Goal: Information Seeking & Learning: Understand process/instructions

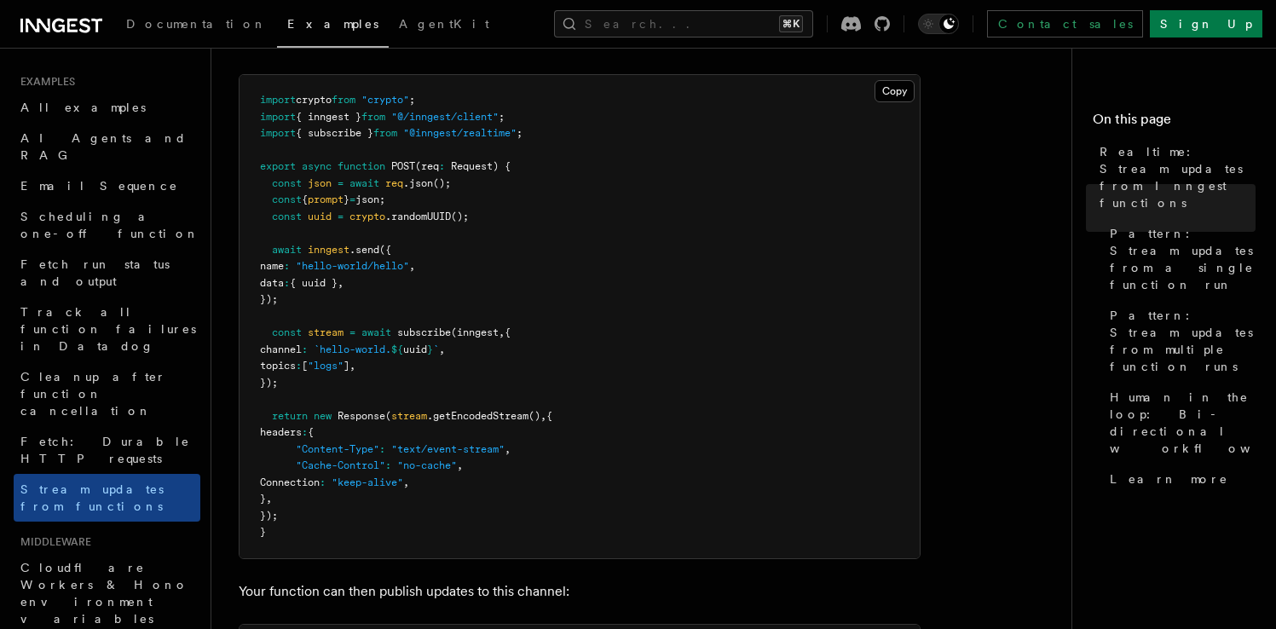
scroll to position [322, 0]
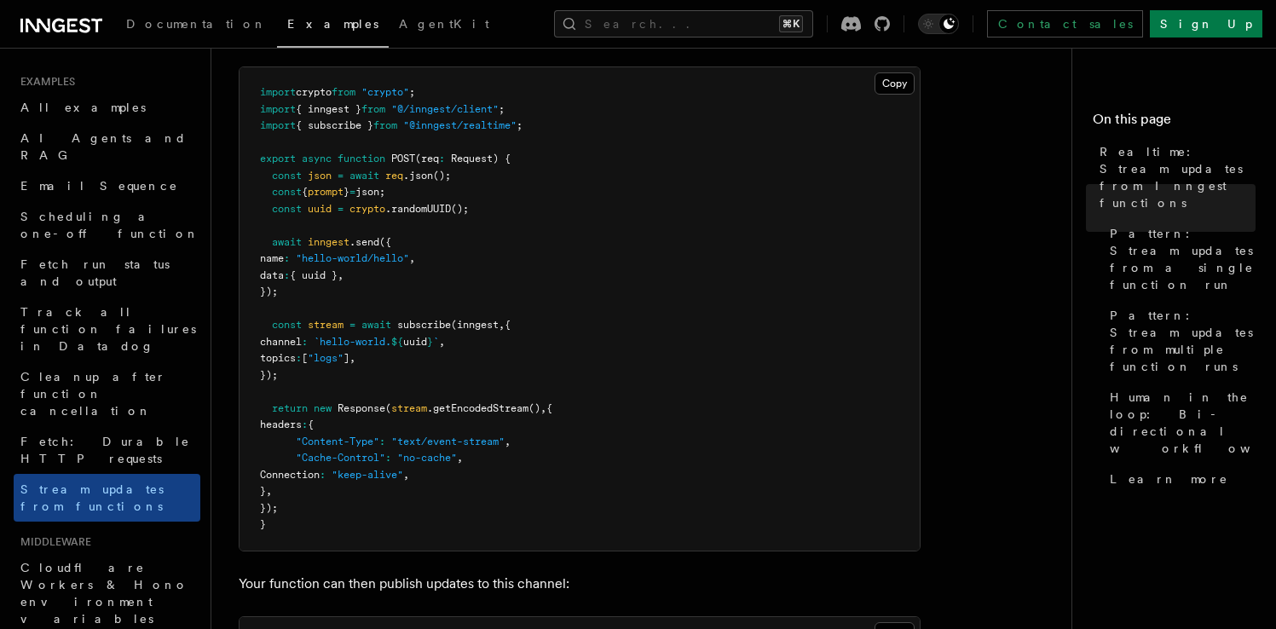
click at [496, 467] on pre "import crypto from "crypto" ; import { inngest } from "@/inngest/client" ; impo…" at bounding box center [580, 308] width 680 height 483
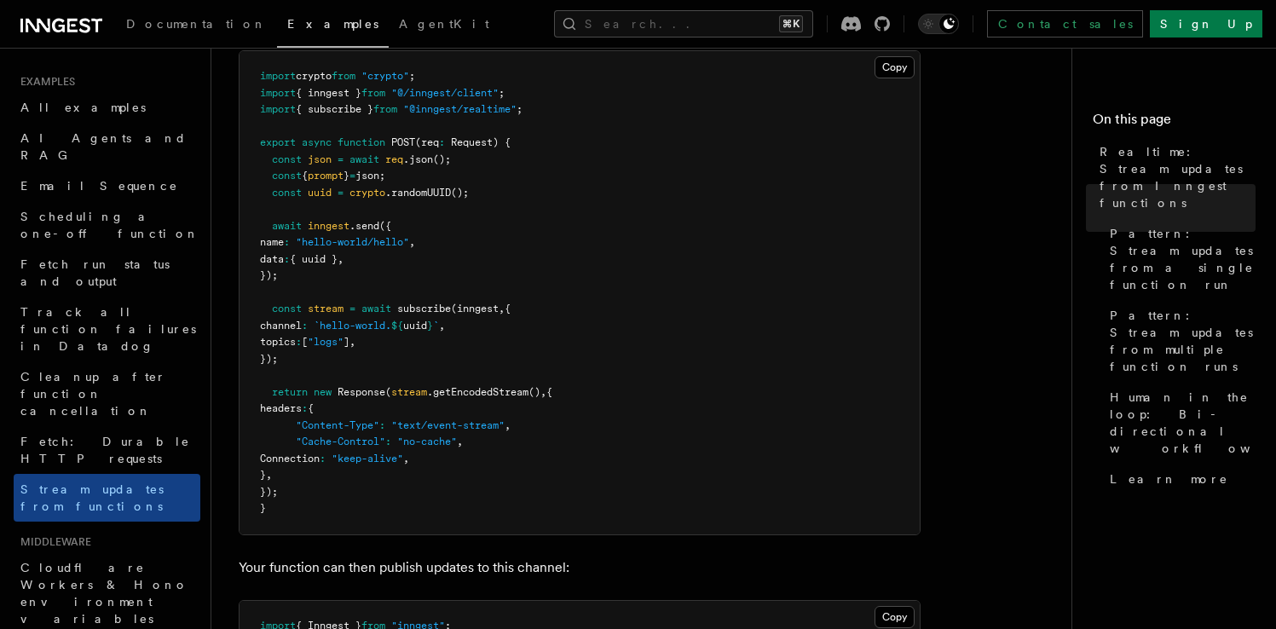
scroll to position [346, 0]
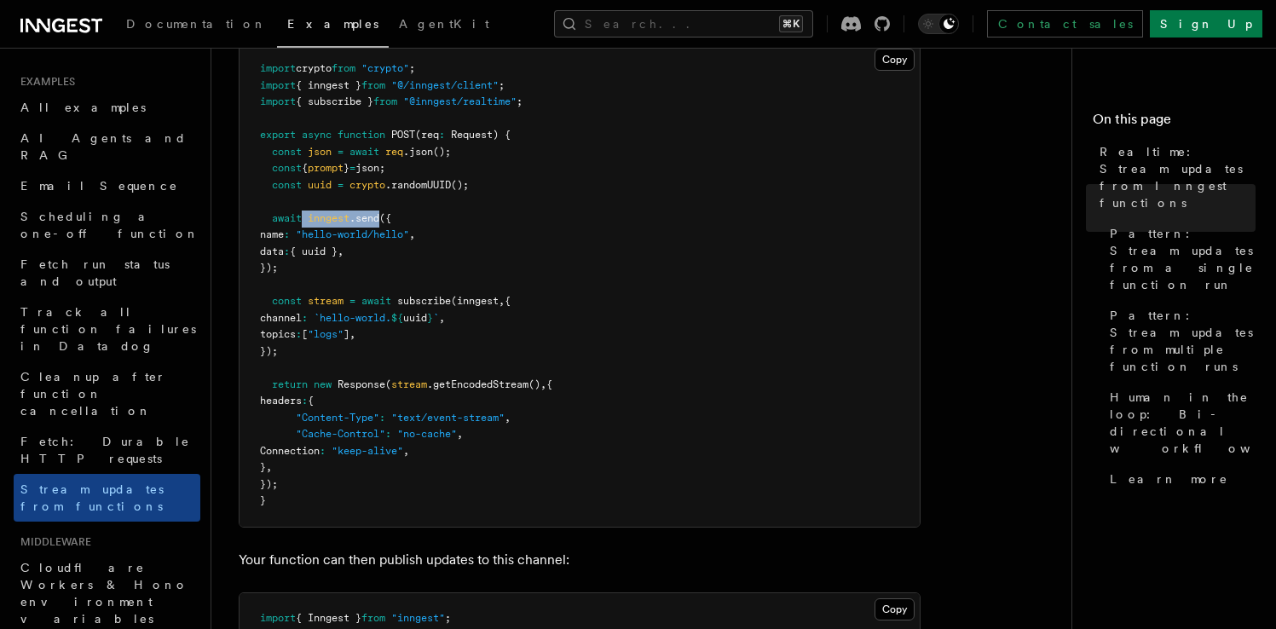
drag, startPoint x: 384, startPoint y: 220, endPoint x: 304, endPoint y: 220, distance: 79.3
click at [304, 220] on span "await inngest .send ({" at bounding box center [325, 218] width 131 height 12
copy span "inngest .send"
click at [343, 167] on span "prompt" at bounding box center [326, 168] width 36 height 12
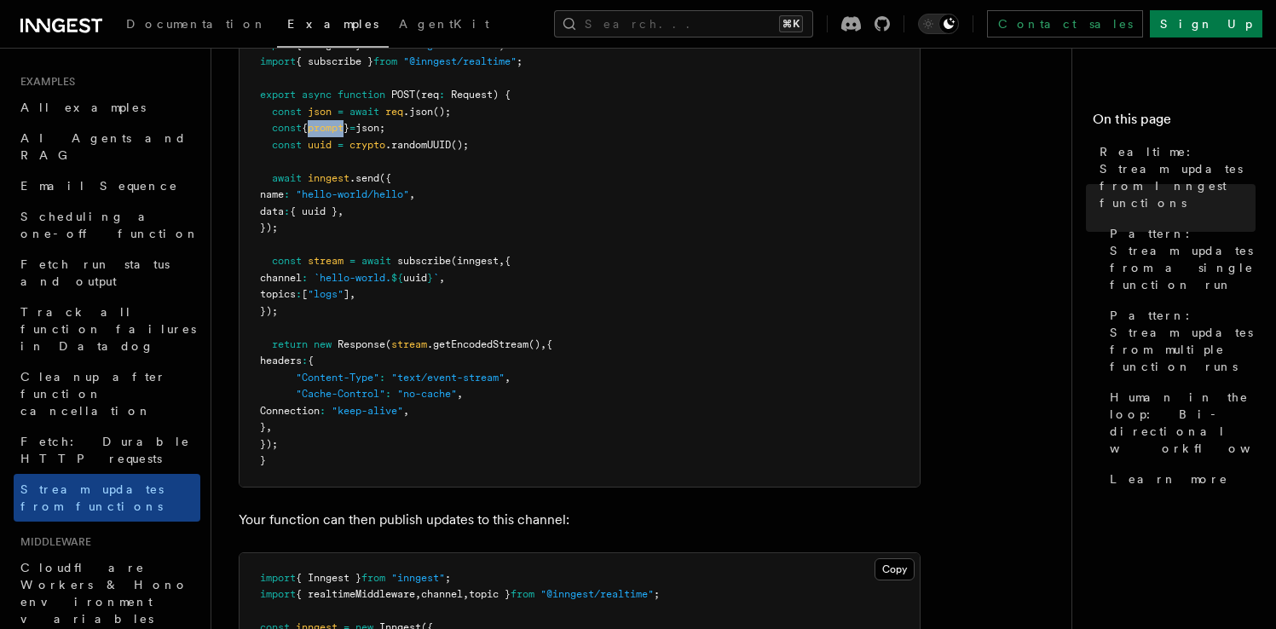
scroll to position [392, 0]
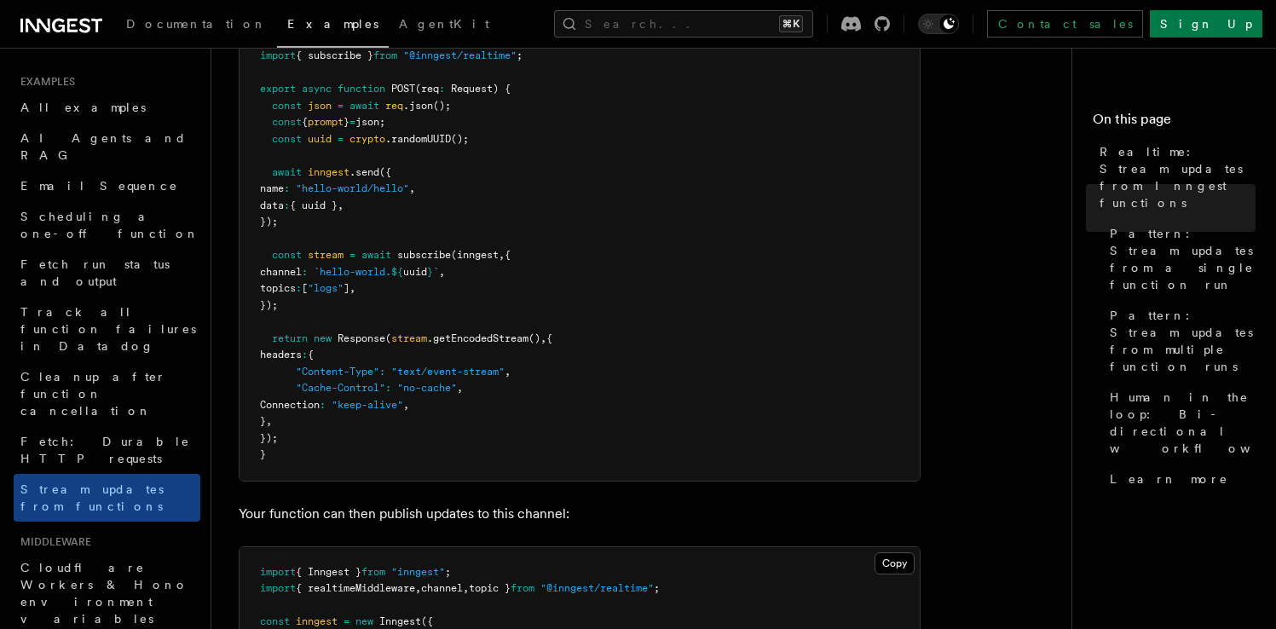
drag, startPoint x: 275, startPoint y: 257, endPoint x: 305, endPoint y: 311, distance: 61.4
click at [306, 312] on pre "import crypto from "crypto" ; import { inngest } from "@/inngest/client" ; impo…" at bounding box center [580, 238] width 680 height 483
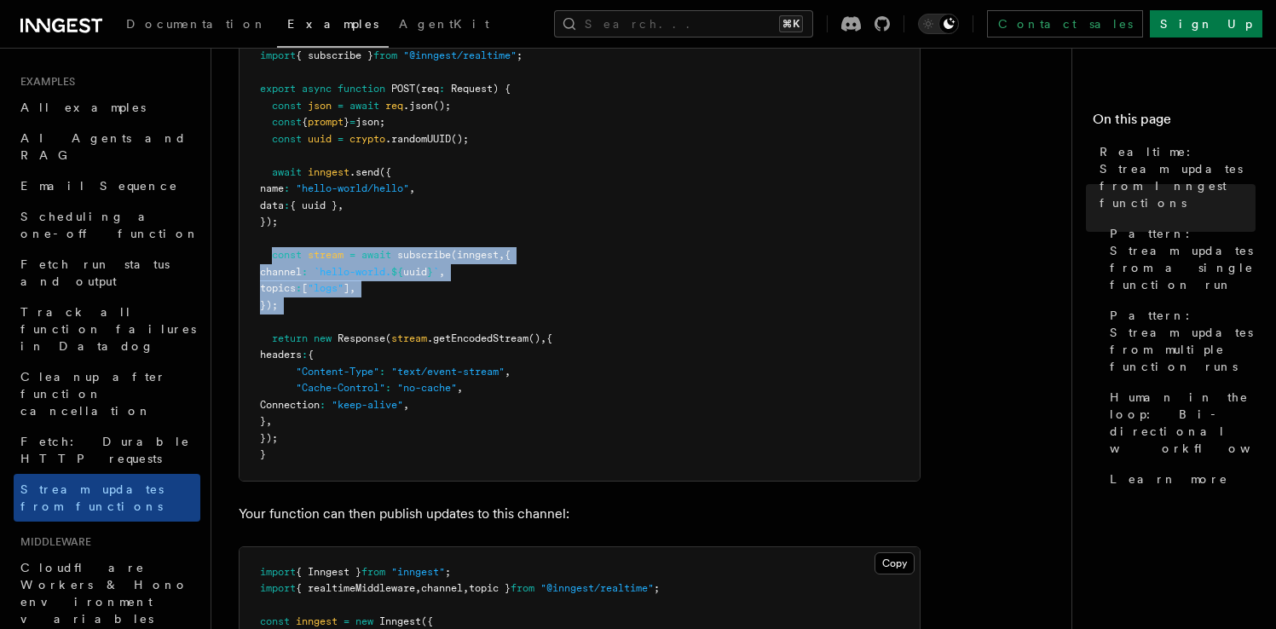
drag, startPoint x: 270, startPoint y: 255, endPoint x: 315, endPoint y: 314, distance: 74.2
click at [315, 314] on pre "import crypto from "crypto" ; import { inngest } from "@/inngest/client" ; impo…" at bounding box center [580, 238] width 680 height 483
copy code "const stream = await subscribe (inngest , { channel : `hello-world. ${ uuid } `…"
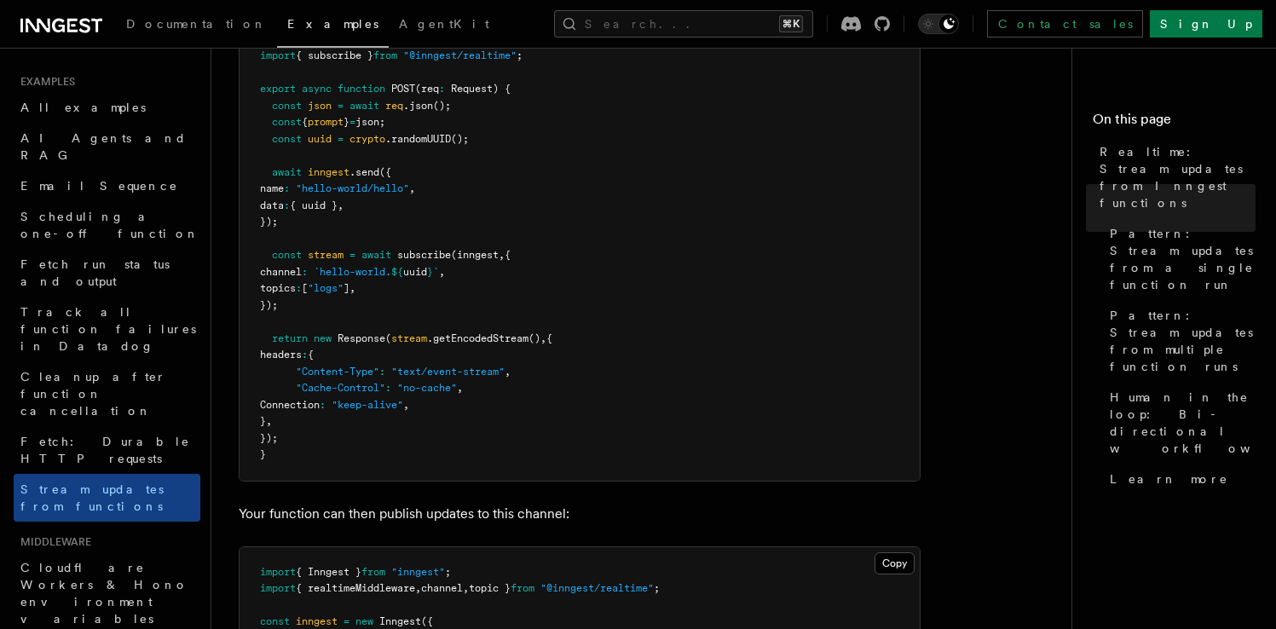
click at [284, 361] on span "headers" at bounding box center [281, 355] width 42 height 12
drag, startPoint x: 271, startPoint y: 257, endPoint x: 298, endPoint y: 443, distance: 188.6
click at [300, 443] on pre "import crypto from "crypto" ; import { inngest } from "@/inngest/client" ; impo…" at bounding box center [580, 238] width 680 height 483
copy code "const stream = await subscribe (inngest , { channel : `hello-world. ${ uuid } `…"
click at [493, 257] on span "(inngest" at bounding box center [475, 255] width 48 height 12
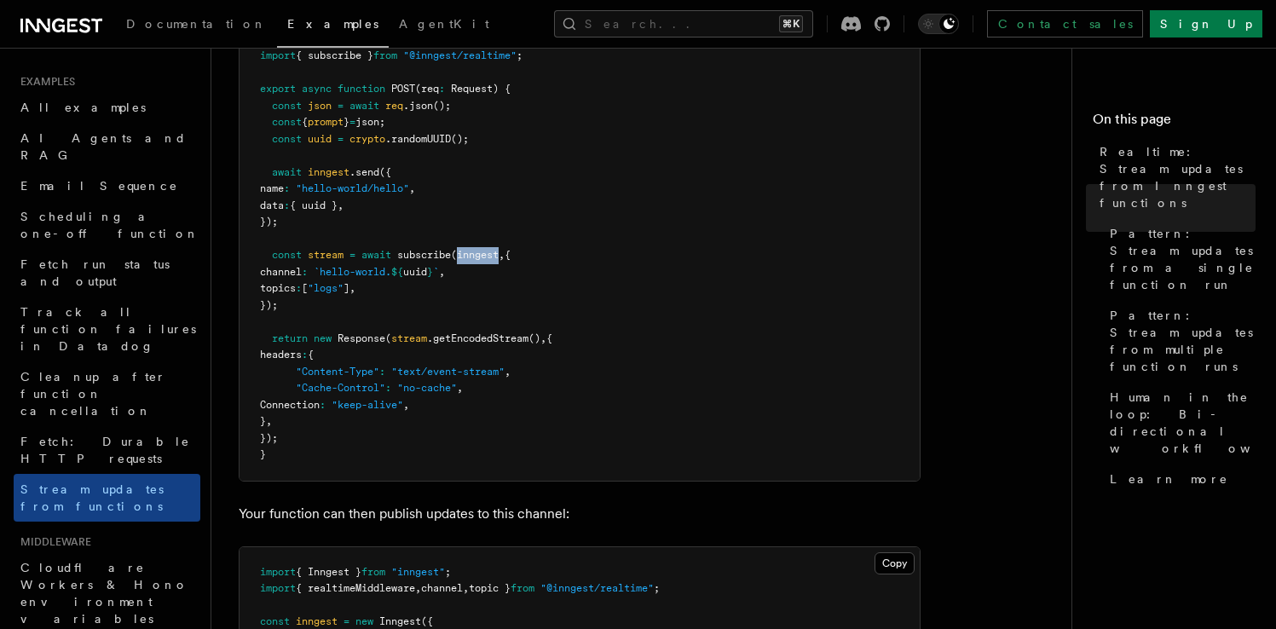
click at [493, 257] on span "(inngest" at bounding box center [475, 255] width 48 height 12
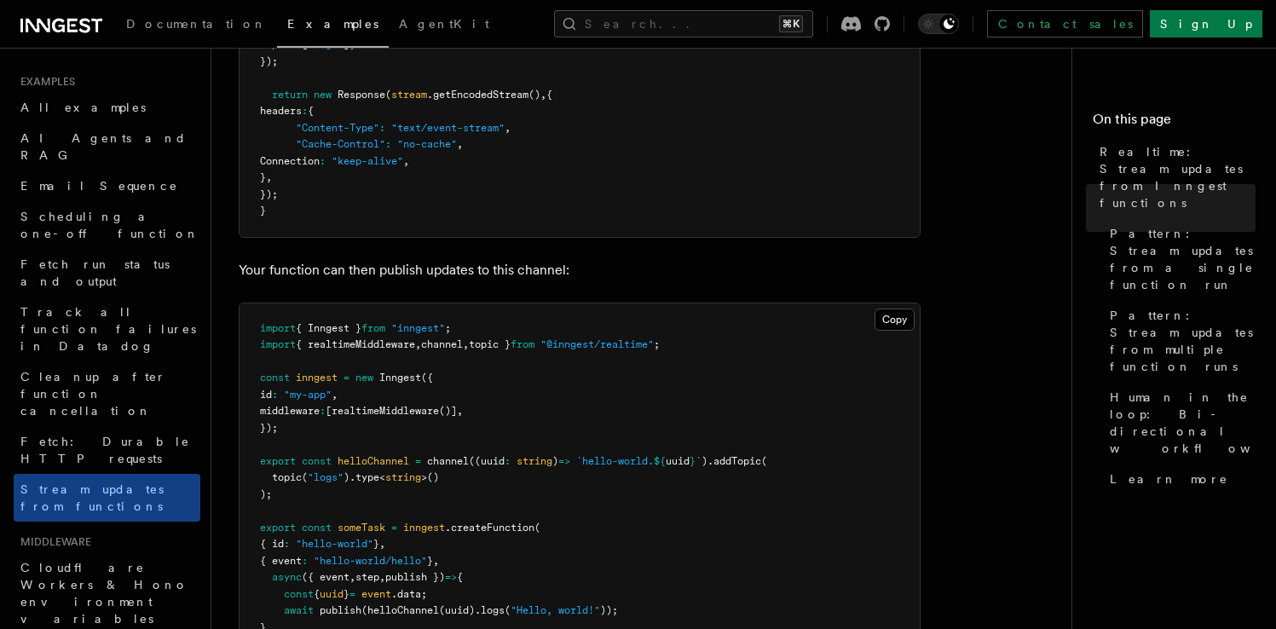
scroll to position [638, 0]
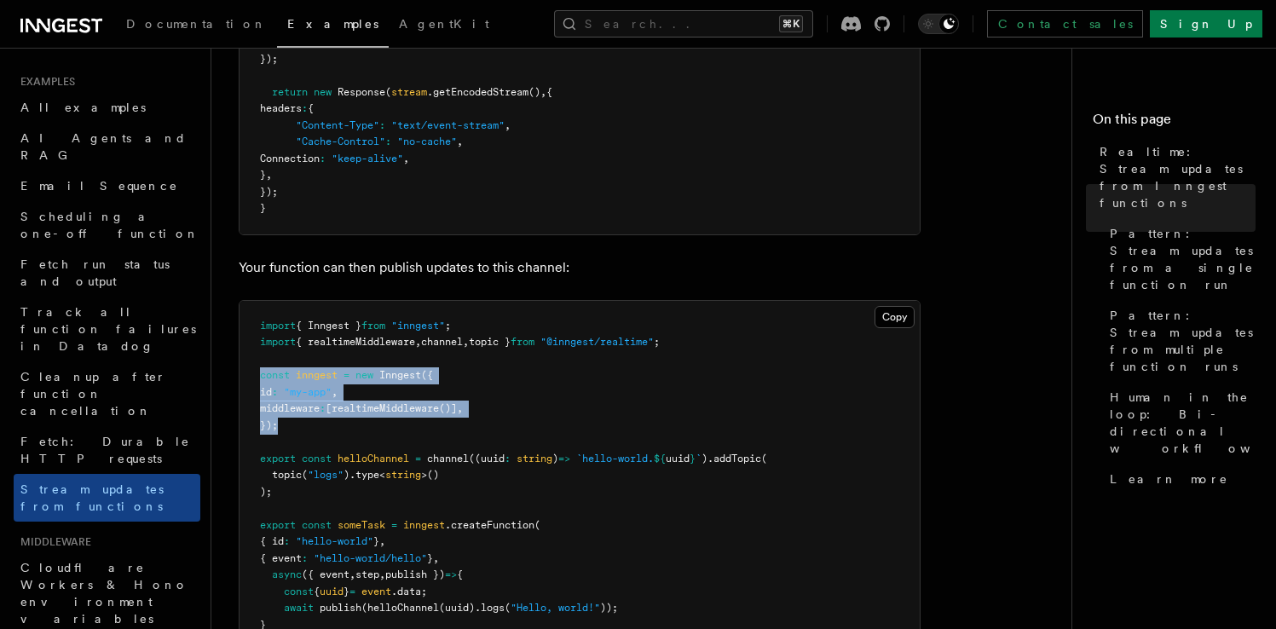
drag, startPoint x: 284, startPoint y: 424, endPoint x: 260, endPoint y: 372, distance: 57.2
click at [260, 372] on pre "import { Inngest } from "inngest" ; import { realtimeMiddleware , channel , top…" at bounding box center [580, 484] width 680 height 366
copy code "const inngest = new Inngest ({ id : "my-app" , middleware : [ realtimeMiddlewar…"
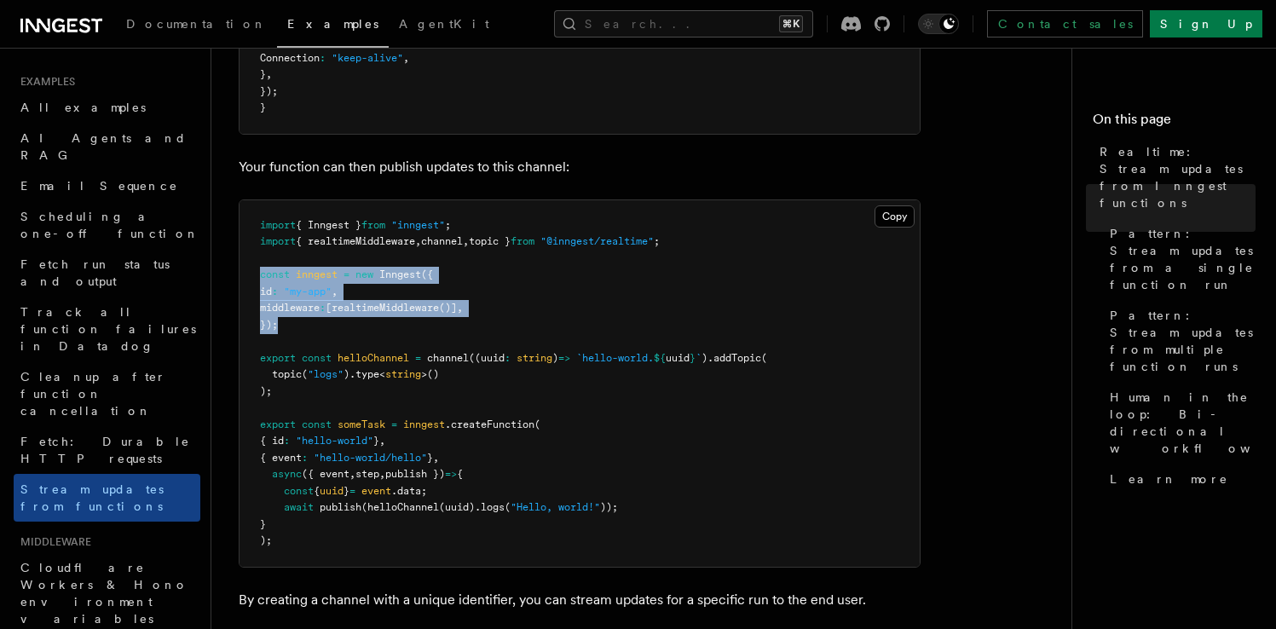
scroll to position [746, 0]
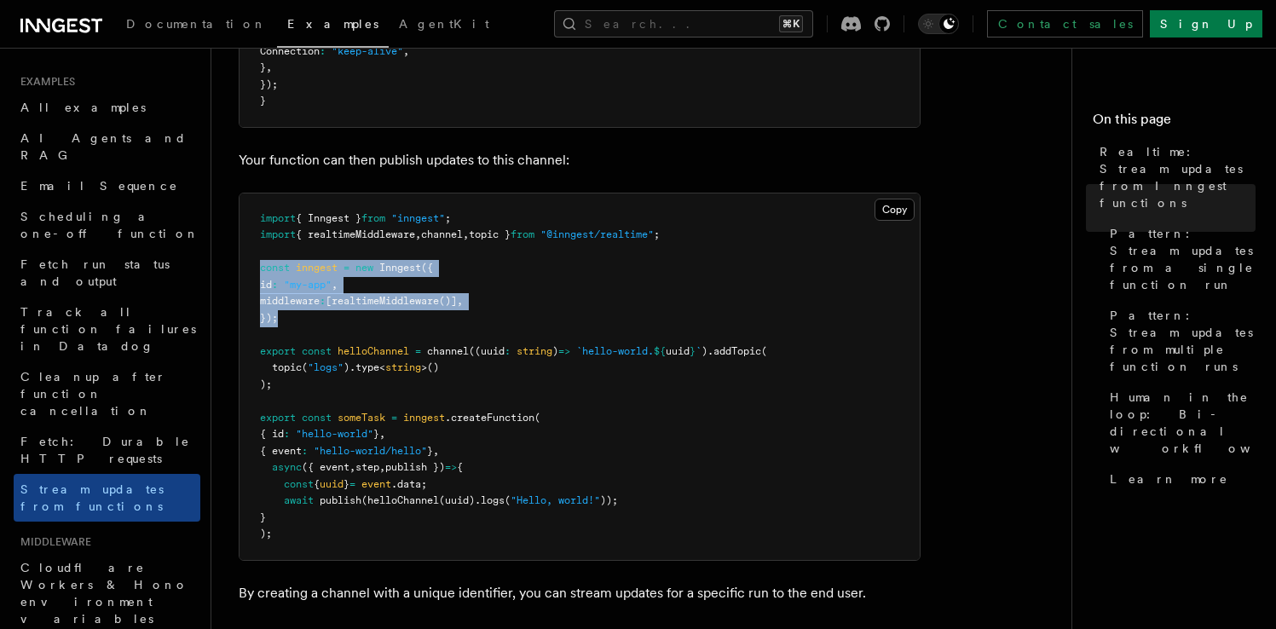
click at [396, 305] on span "realtimeMiddleware" at bounding box center [385, 301] width 107 height 12
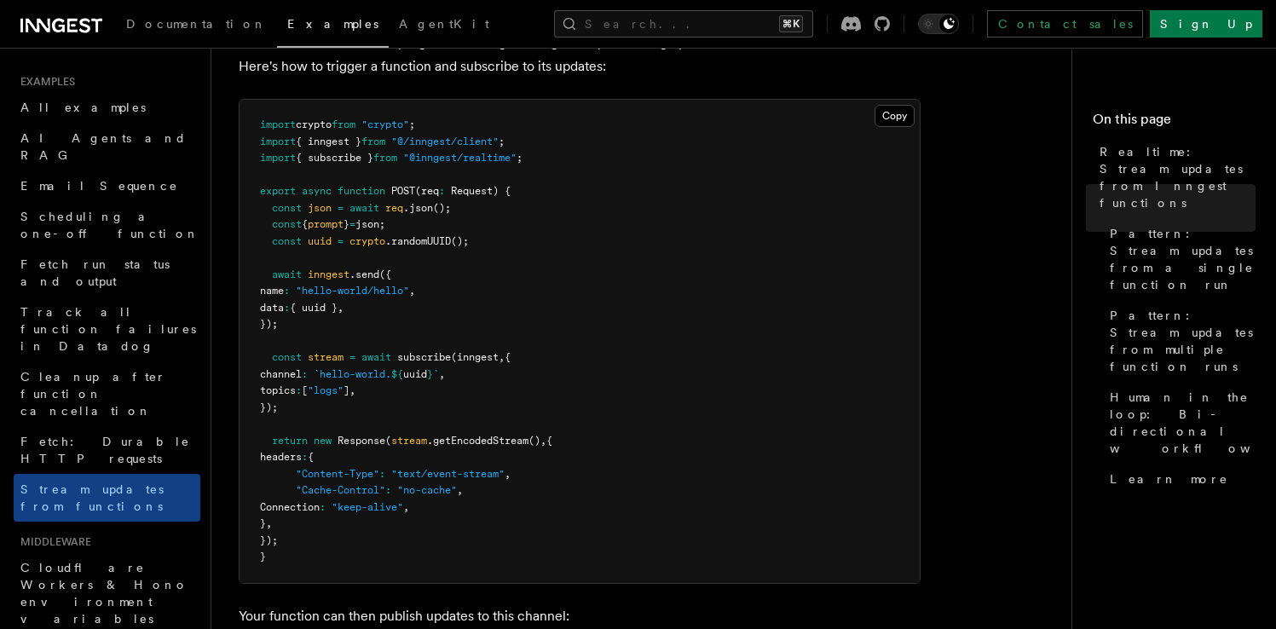
scroll to position [280, 0]
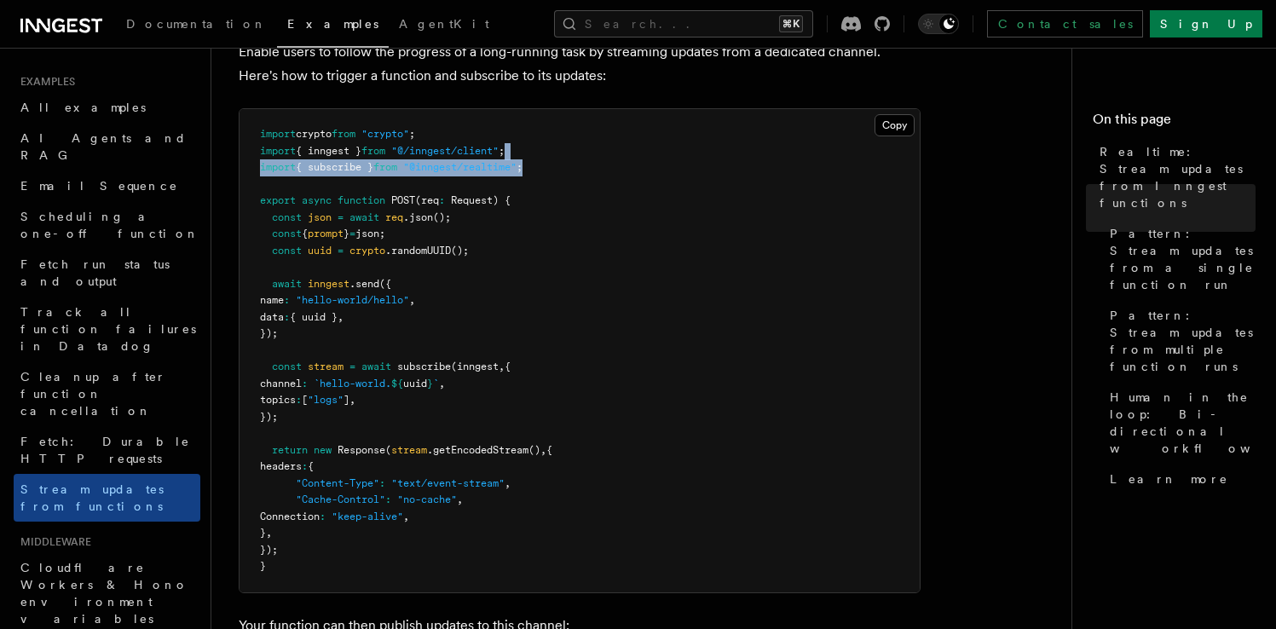
drag, startPoint x: 551, startPoint y: 164, endPoint x: 551, endPoint y: 152, distance: 12.8
click at [551, 152] on pre "import crypto from "crypto" ; import { inngest } from "@/inngest/client" ; impo…" at bounding box center [580, 350] width 680 height 483
copy code "import { subscribe } from "@inngest/realtime" ;"
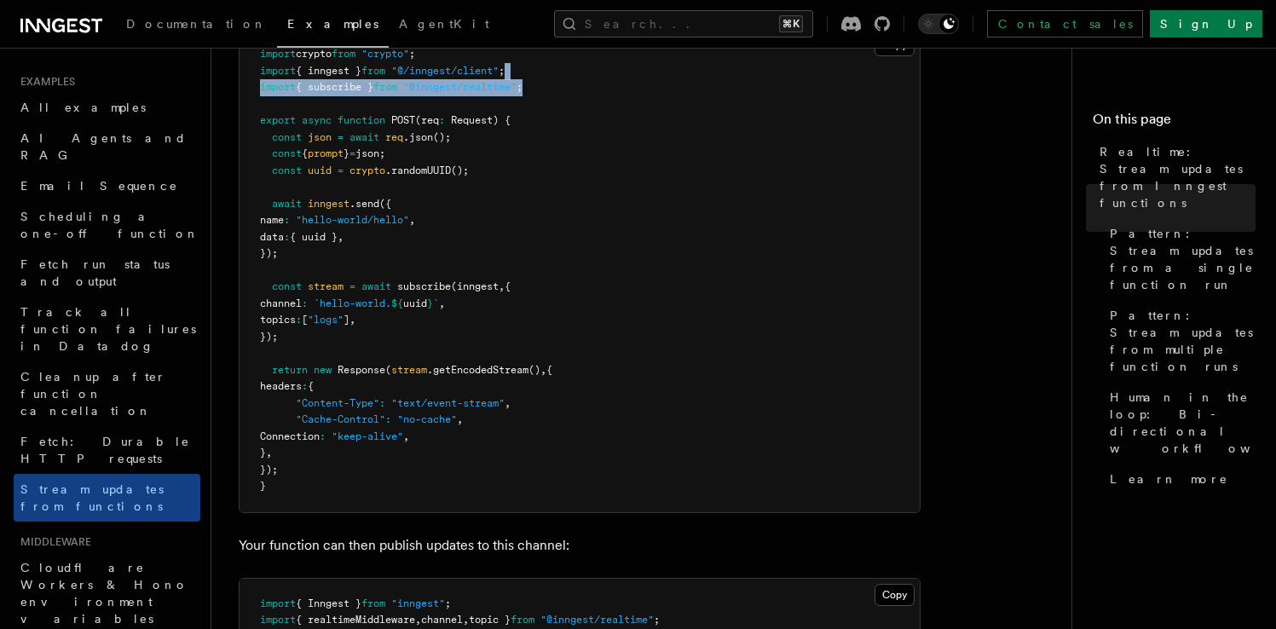
scroll to position [364, 0]
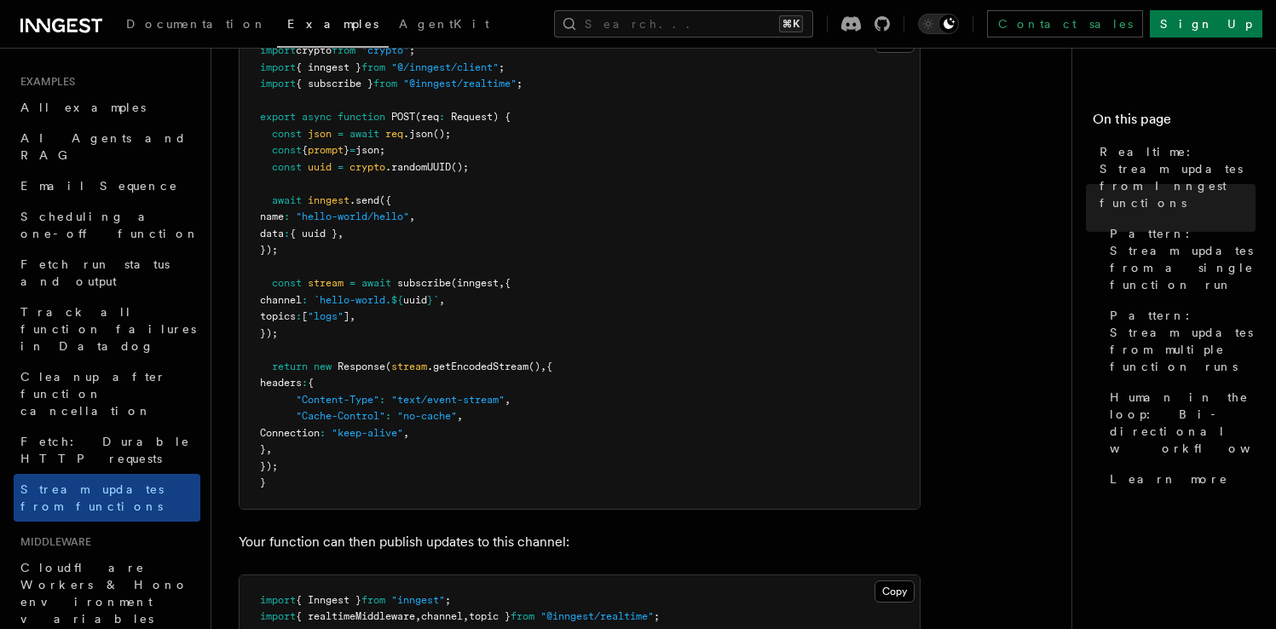
click at [443, 289] on span "subscribe" at bounding box center [424, 283] width 54 height 12
drag, startPoint x: 270, startPoint y: 284, endPoint x: 304, endPoint y: 465, distance: 184.7
click at [304, 465] on pre "import crypto from "crypto" ; import { inngest } from "@/inngest/client" ; impo…" at bounding box center [580, 267] width 680 height 483
copy code "const stream = await subscribe (inngest , { channel : `hello-world. ${ uuid } `…"
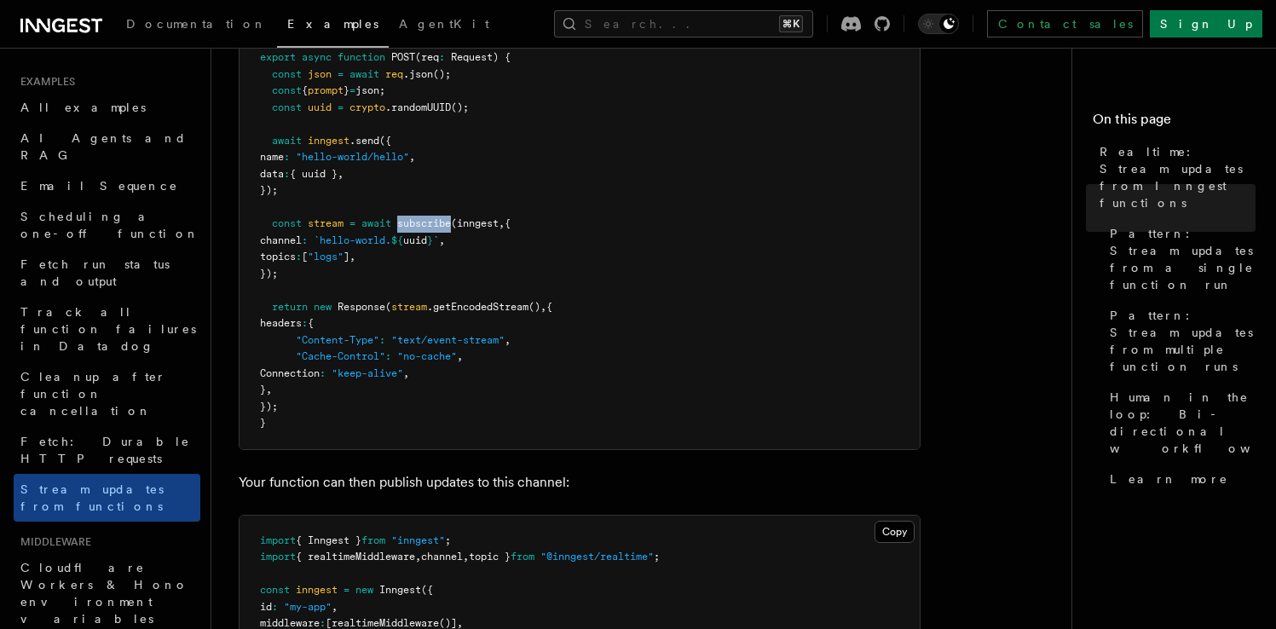
scroll to position [432, 0]
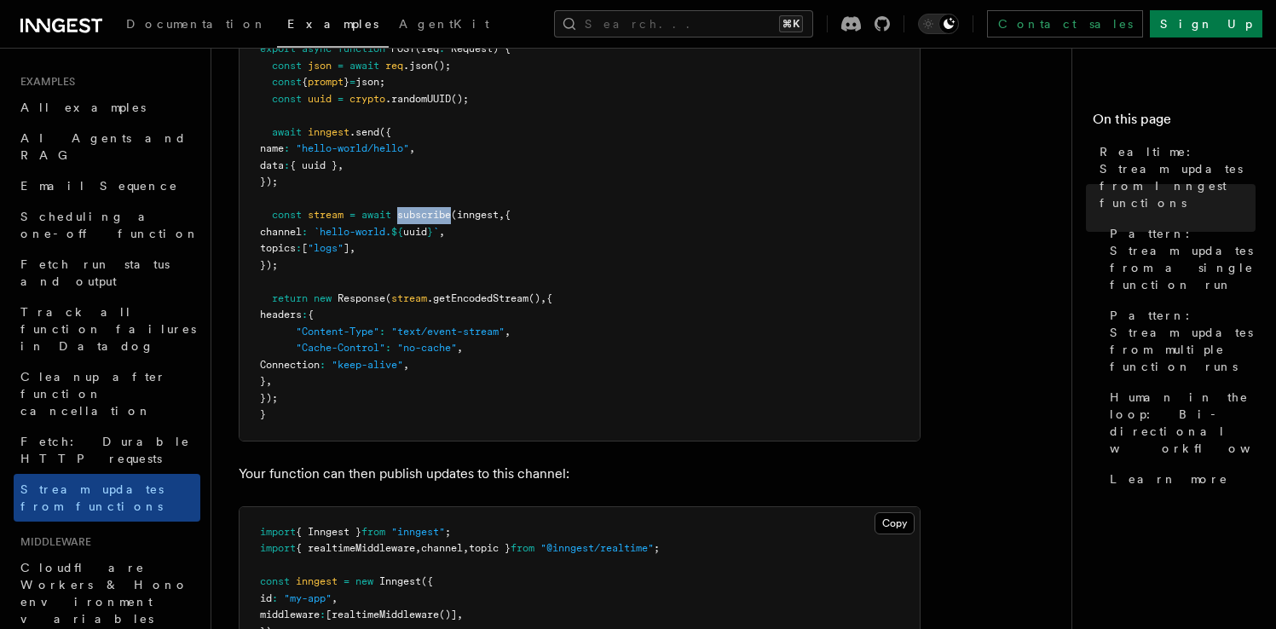
copy code "const stream = await subscribe (inngest , { channel : `hello-world. ${ uuid } `…"
click at [460, 306] on pre "import crypto from "crypto" ; import { inngest } from "@/inngest/client" ; impo…" at bounding box center [580, 198] width 680 height 483
drag, startPoint x: 271, startPoint y: 216, endPoint x: 342, endPoint y: 398, distance: 195.6
click at [342, 398] on pre "import crypto from "crypto" ; import { inngest } from "@/inngest/client" ; impo…" at bounding box center [580, 198] width 680 height 483
copy code "const stream = await subscribe (inngest , { channel : `hello-world. ${ uuid } `…"
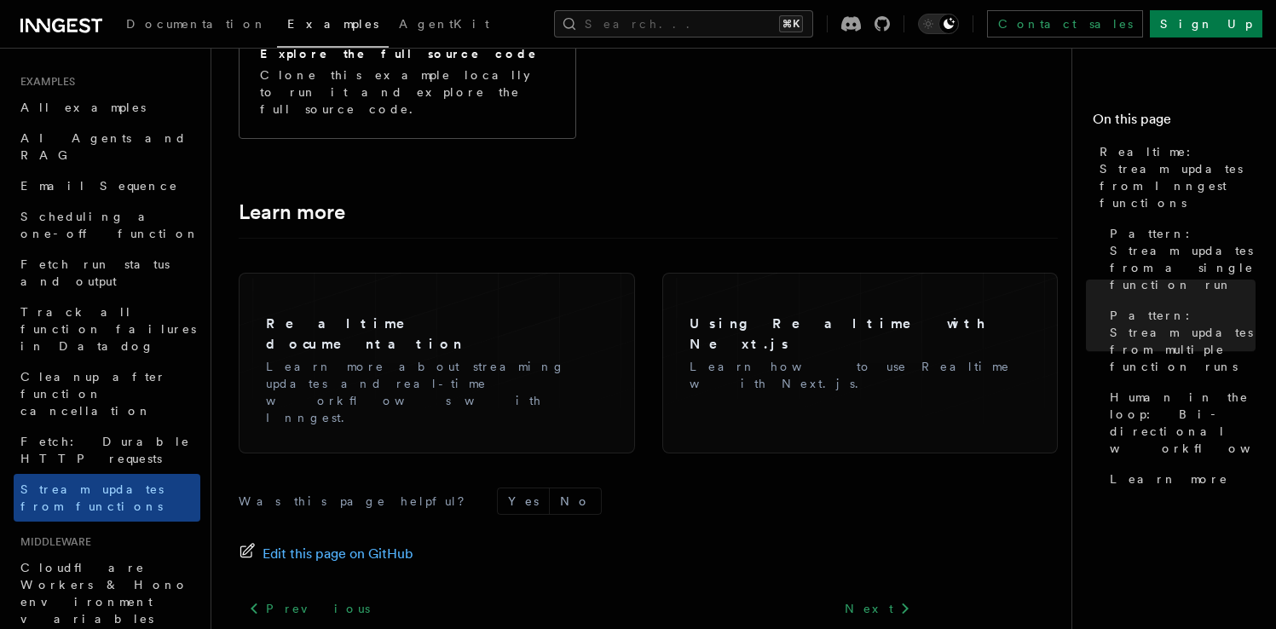
scroll to position [4317, 0]
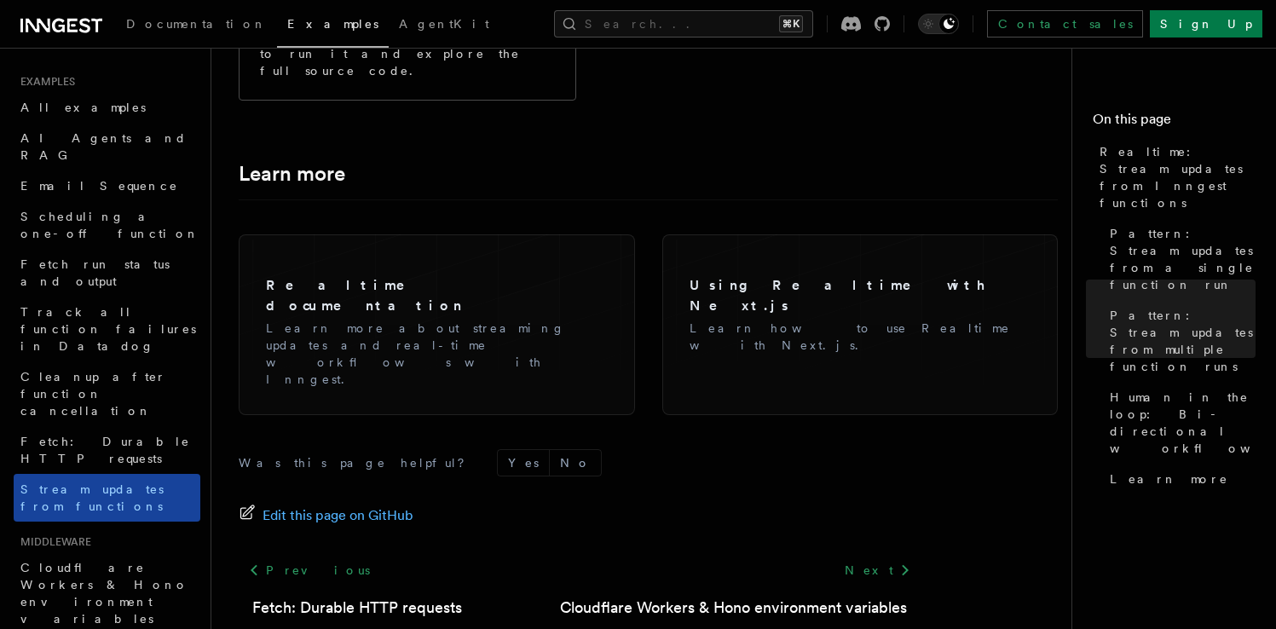
click at [144, 482] on span "Stream updates from functions" at bounding box center [91, 497] width 143 height 31
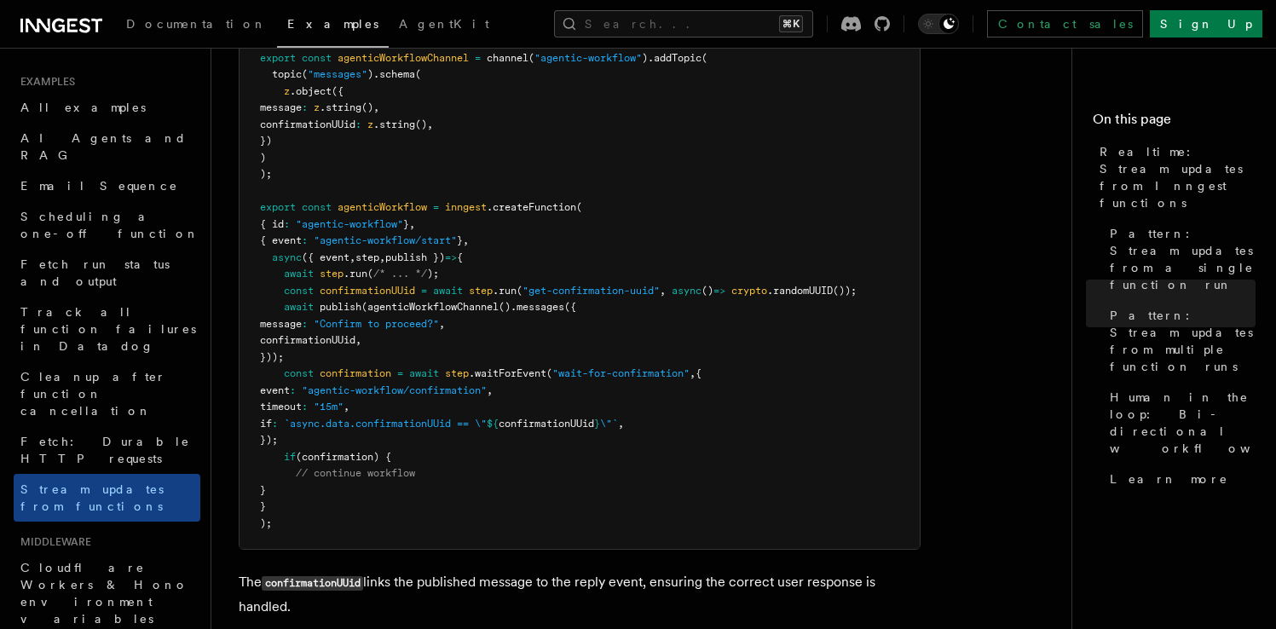
scroll to position [3621, 0]
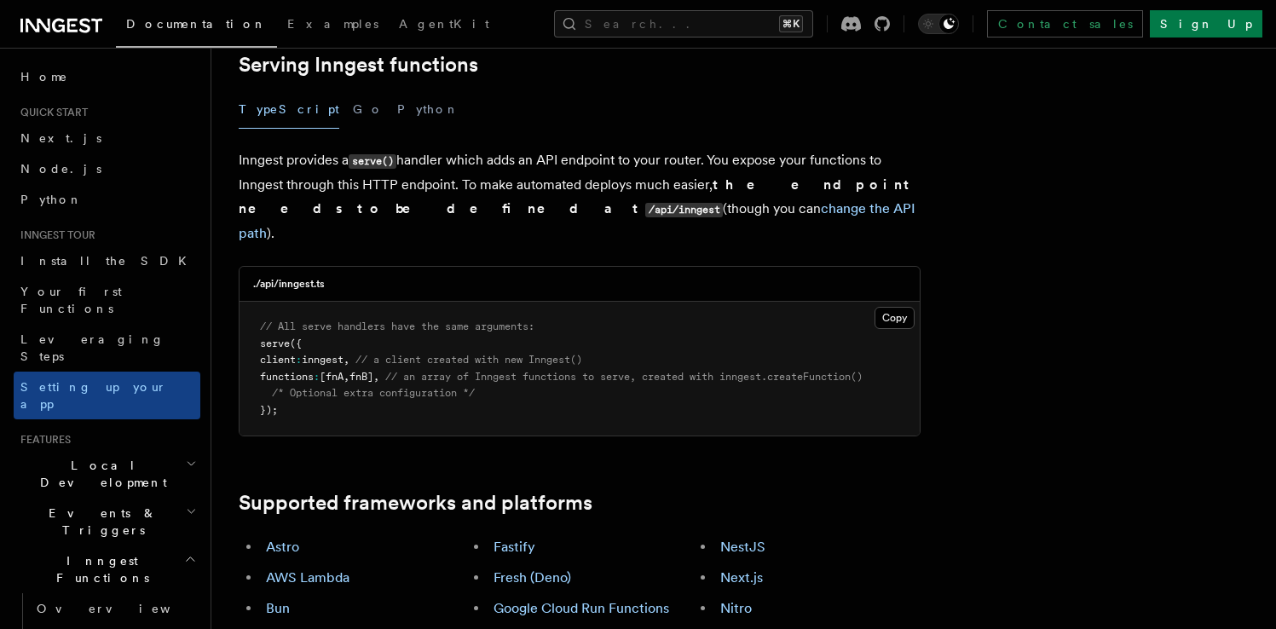
scroll to position [919, 0]
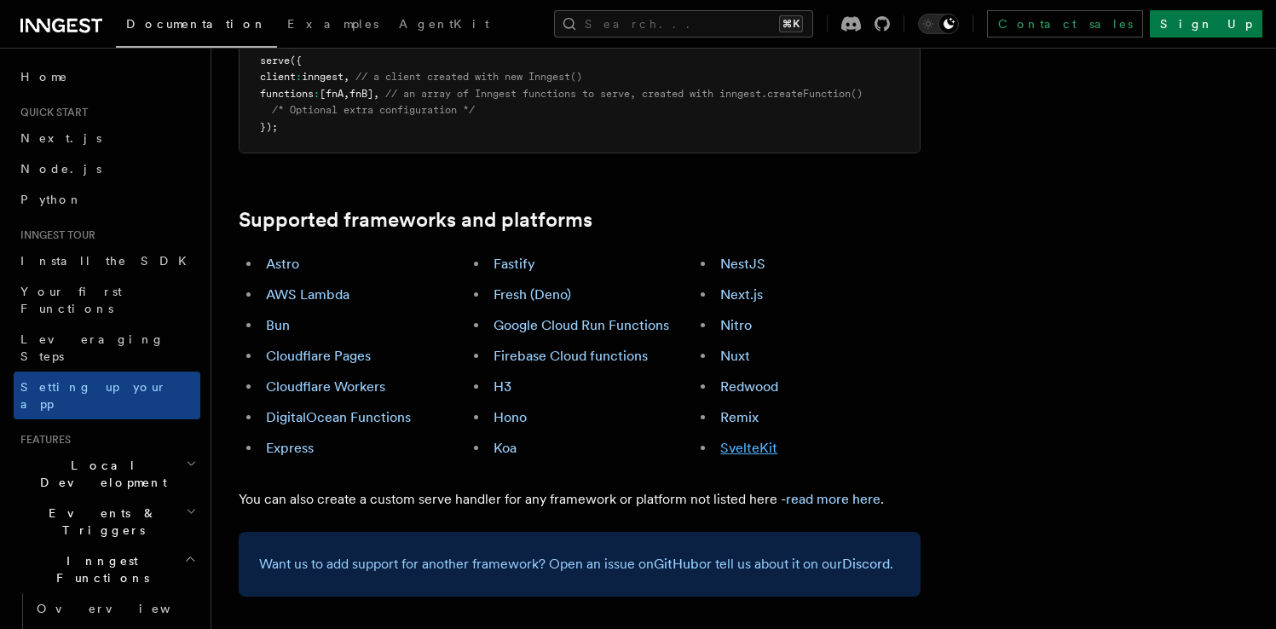
click at [744, 440] on link "SvelteKit" at bounding box center [748, 448] width 57 height 16
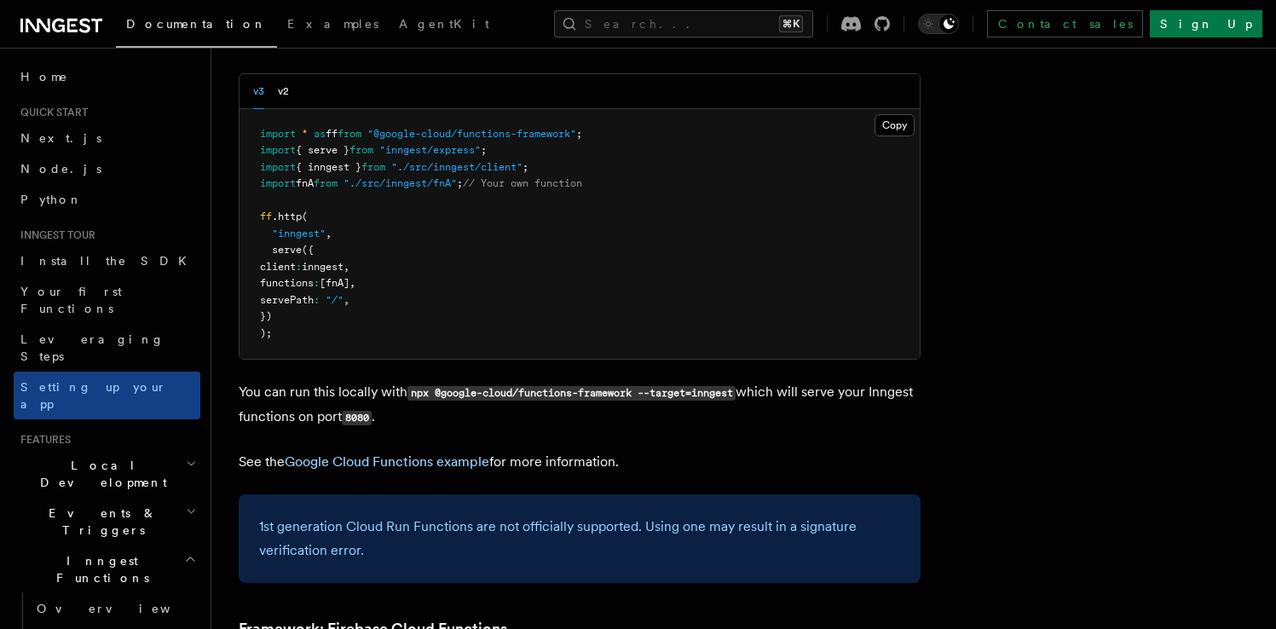
scroll to position [6229, 0]
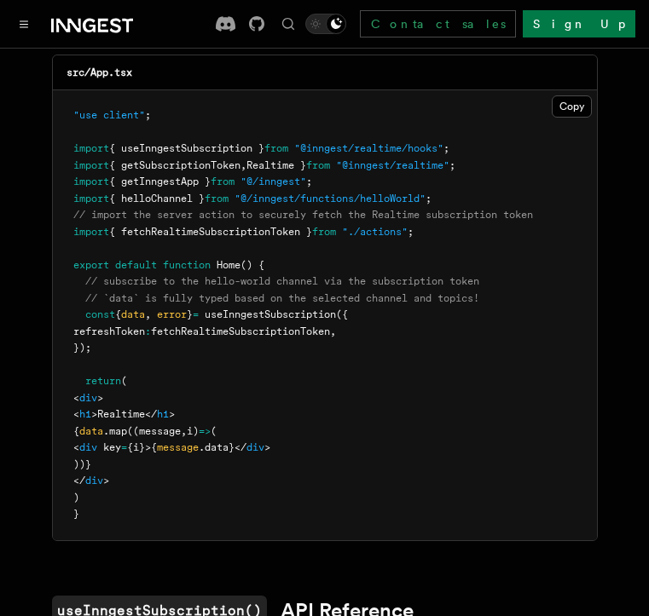
click at [143, 320] on span "data" at bounding box center [133, 315] width 24 height 12
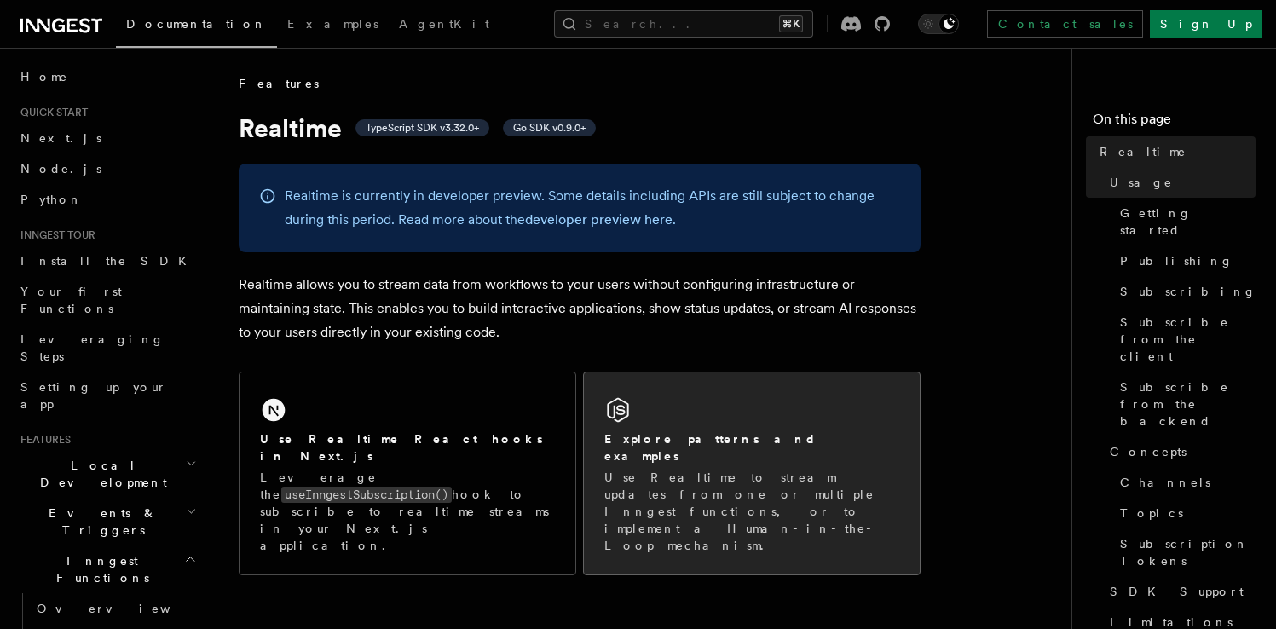
click at [826, 410] on div "Explore patterns and examples Use Realtime to stream updates from one or multip…" at bounding box center [752, 473] width 336 height 202
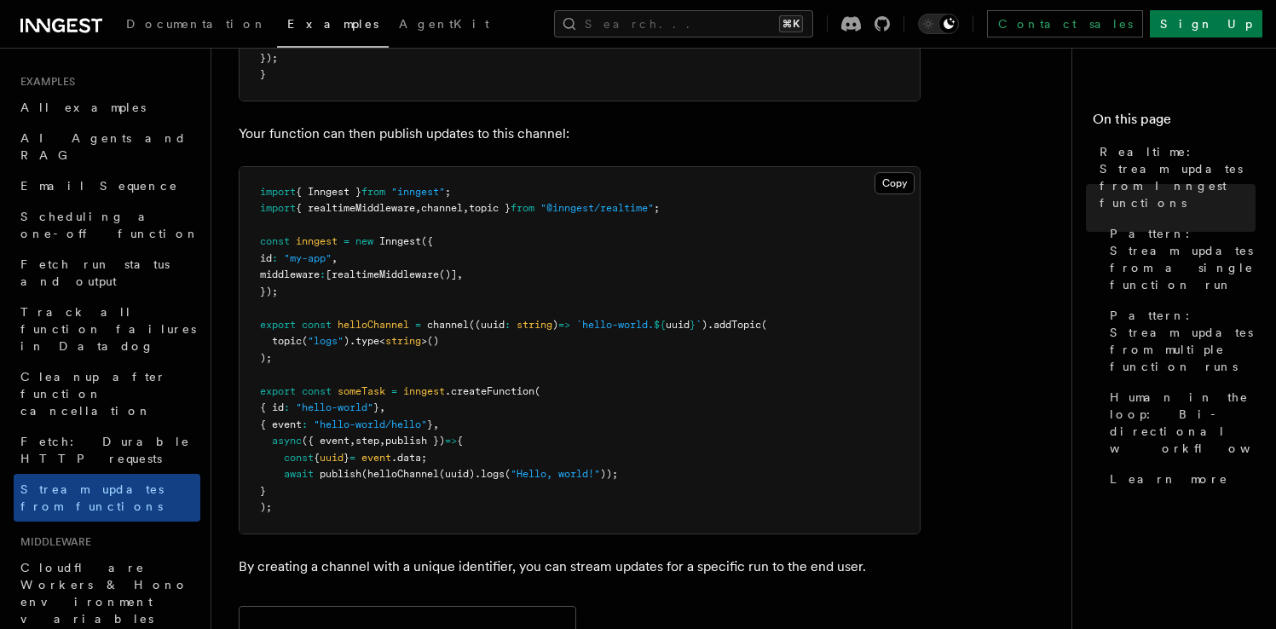
scroll to position [774, 0]
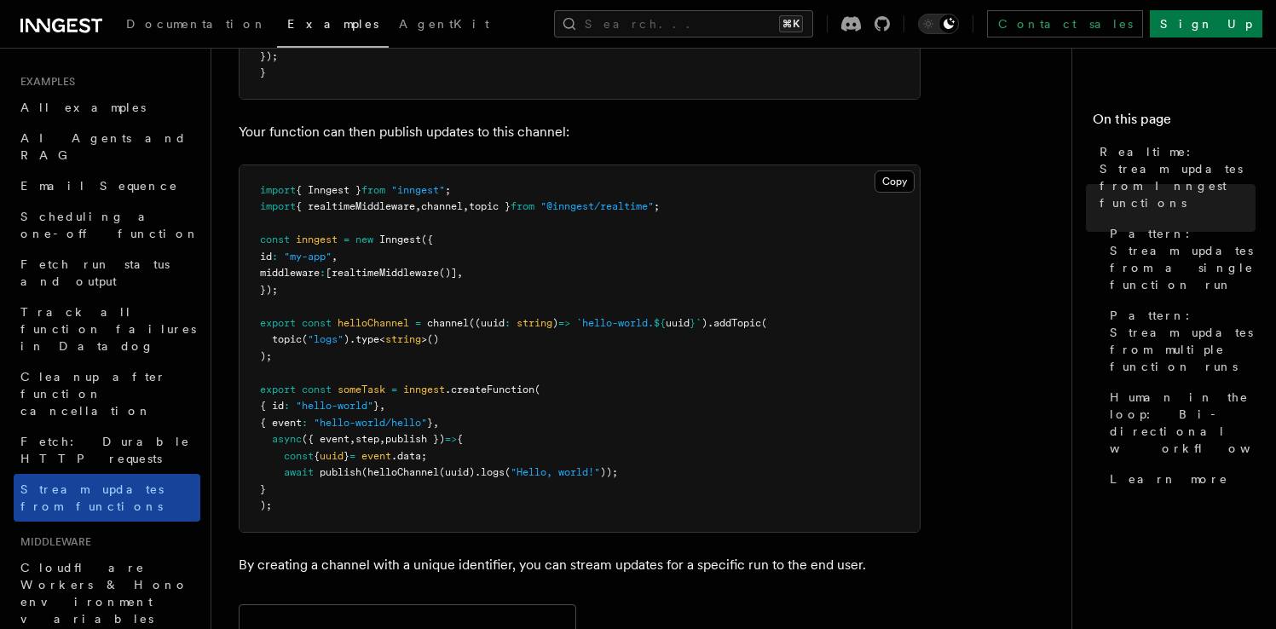
click at [103, 482] on span "Stream updates from functions" at bounding box center [91, 497] width 143 height 31
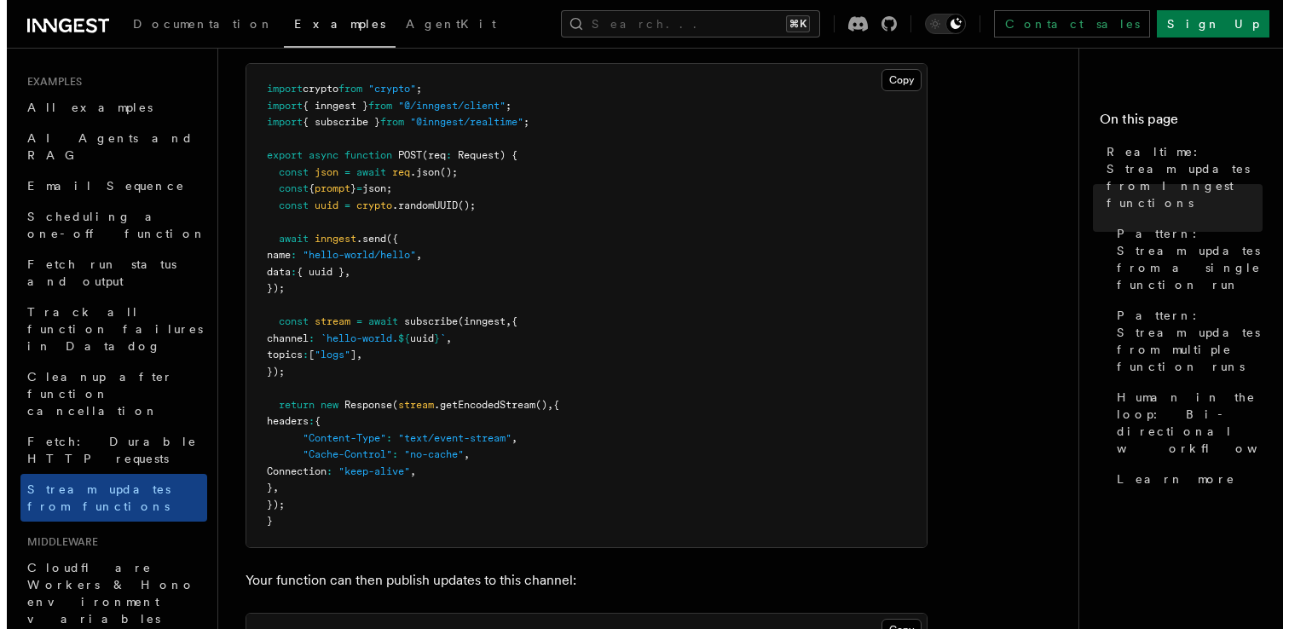
scroll to position [327, 0]
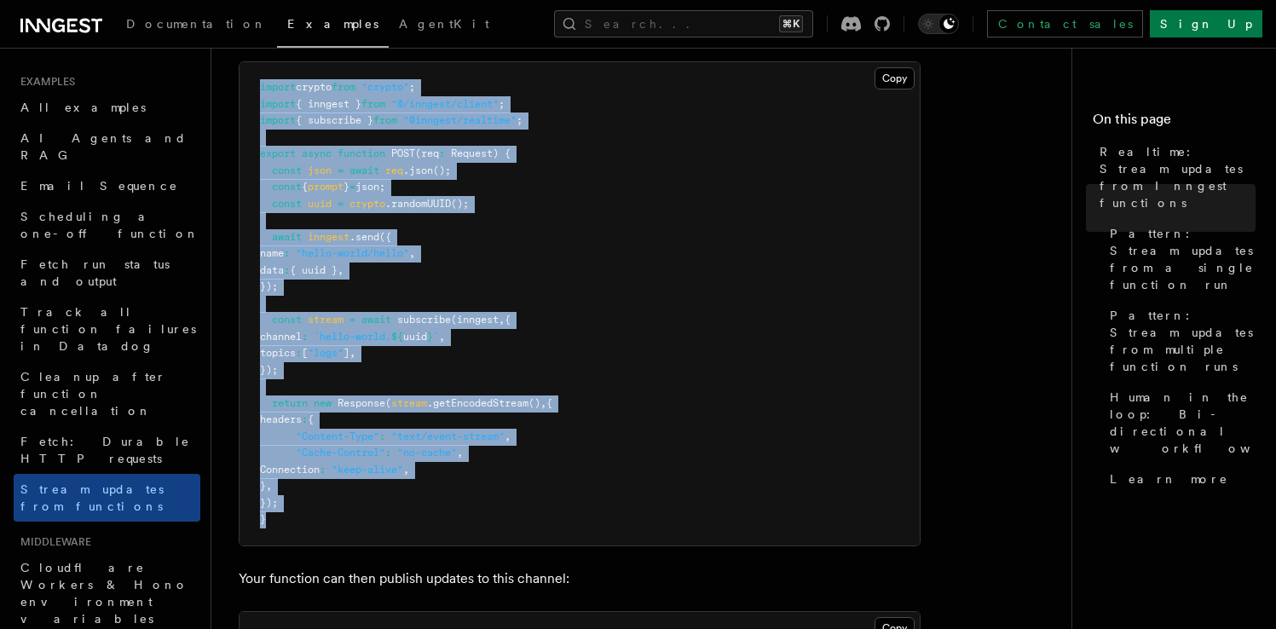
drag, startPoint x: 291, startPoint y: 525, endPoint x: 259, endPoint y: 83, distance: 443.5
click at [259, 83] on pre "import crypto from "crypto" ; import { inngest } from "@/inngest/client" ; impo…" at bounding box center [580, 303] width 680 height 483
copy code "import crypto from "crypto" ; import { inngest } from "@/inngest/client" ; impo…"
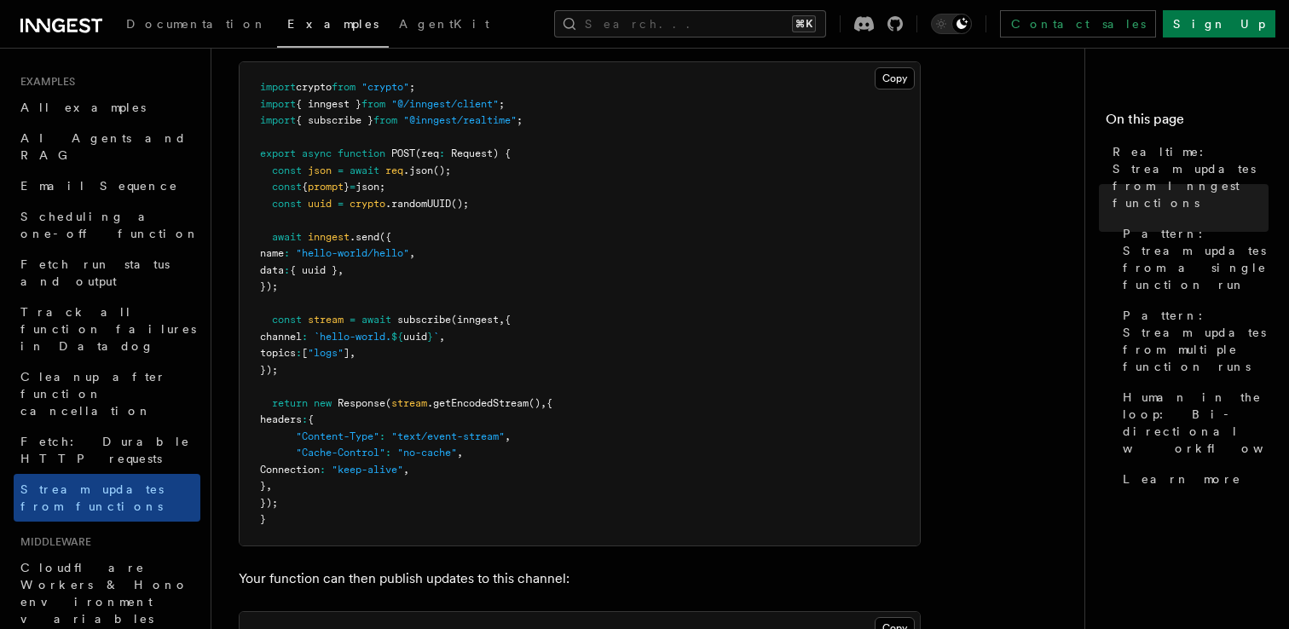
drag, startPoint x: 309, startPoint y: 504, endPoint x: 271, endPoint y: 167, distance: 338.8
click at [271, 167] on pre "import crypto from "crypto" ; import { inngest } from "@/inngest/client" ; impo…" at bounding box center [580, 303] width 680 height 483
copy code "const json = await req .json (); const { prompt } = json; const uuid = crypto .…"
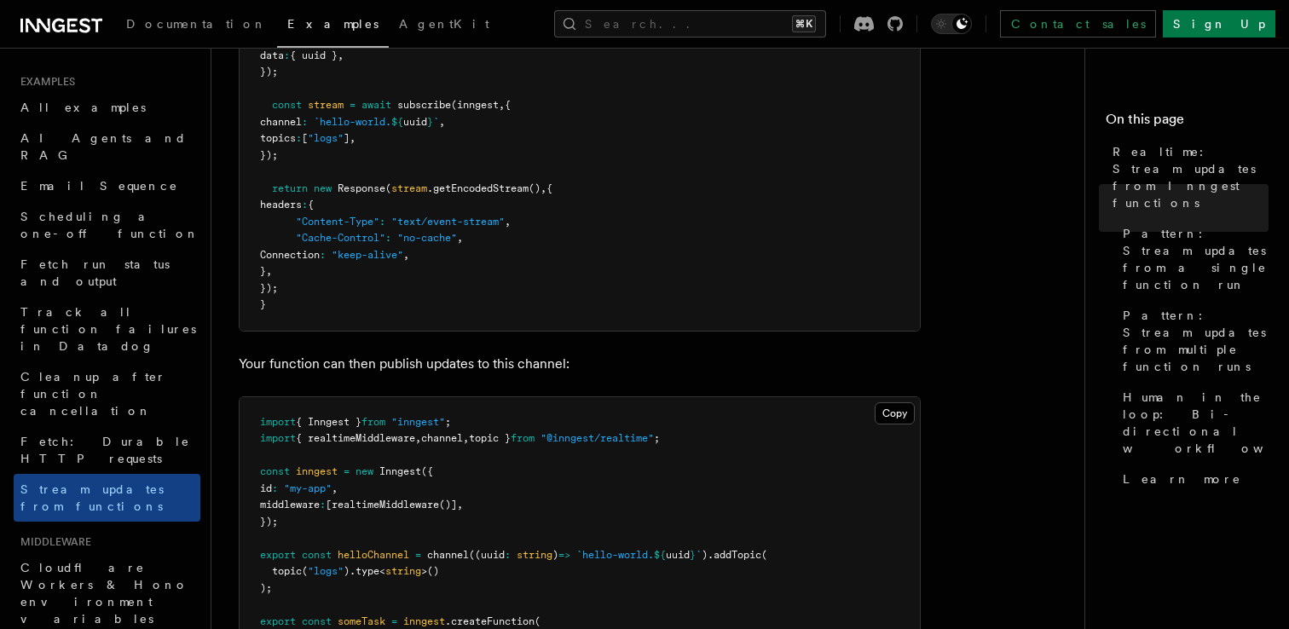
scroll to position [557, 0]
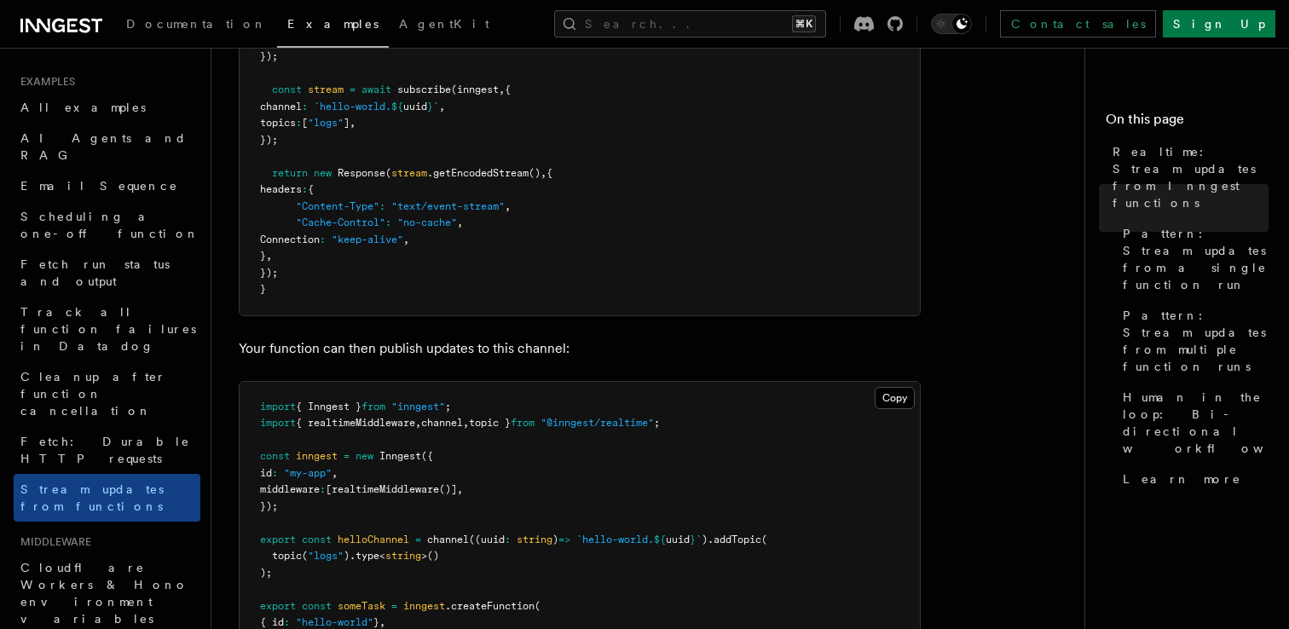
click at [540, 176] on span "()" at bounding box center [534, 173] width 12 height 12
drag, startPoint x: 506, startPoint y: 207, endPoint x: 402, endPoint y: 208, distance: 104.0
click at [402, 208] on span ""text/event-stream"" at bounding box center [447, 206] width 113 height 12
copy span "text/event-stream"
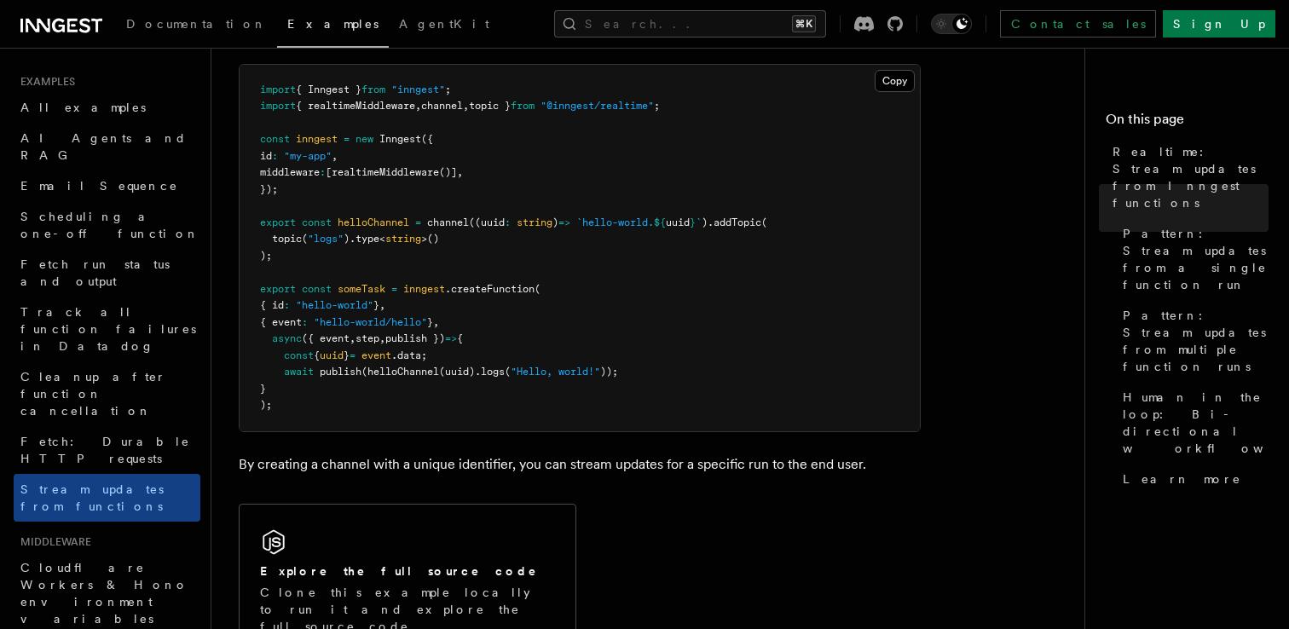
scroll to position [876, 0]
